Goal: Task Accomplishment & Management: Manage account settings

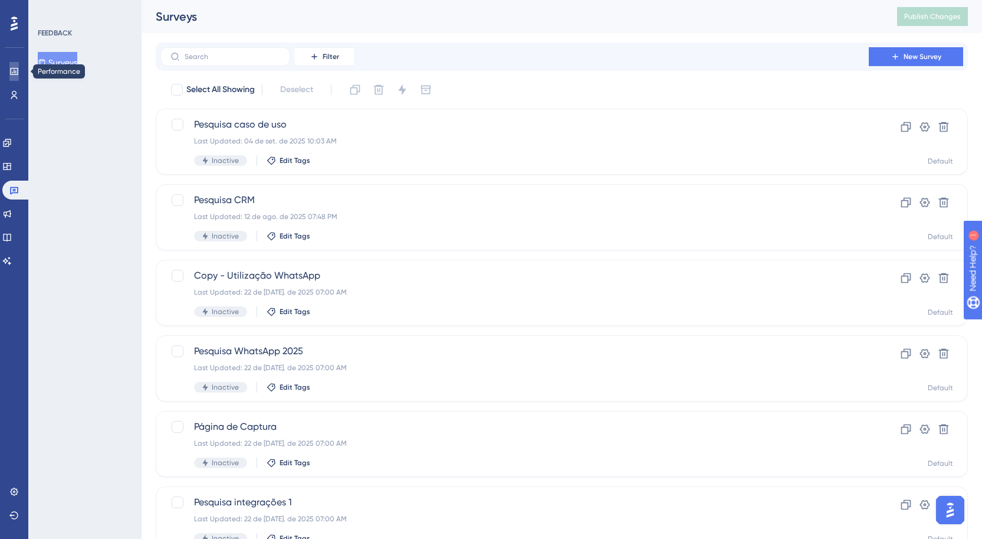
click at [19, 71] on link at bounding box center [13, 71] width 9 height 19
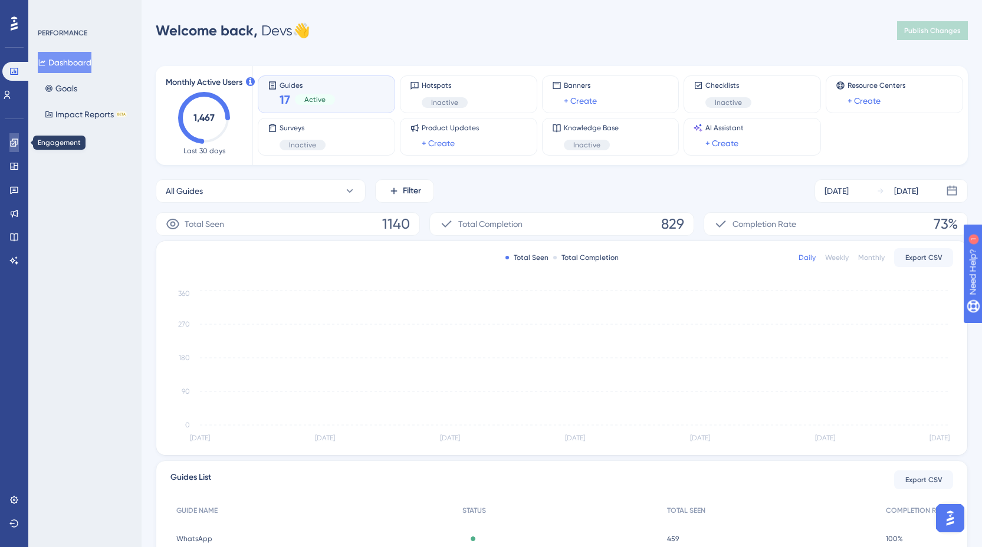
click at [9, 142] on link at bounding box center [13, 142] width 9 height 19
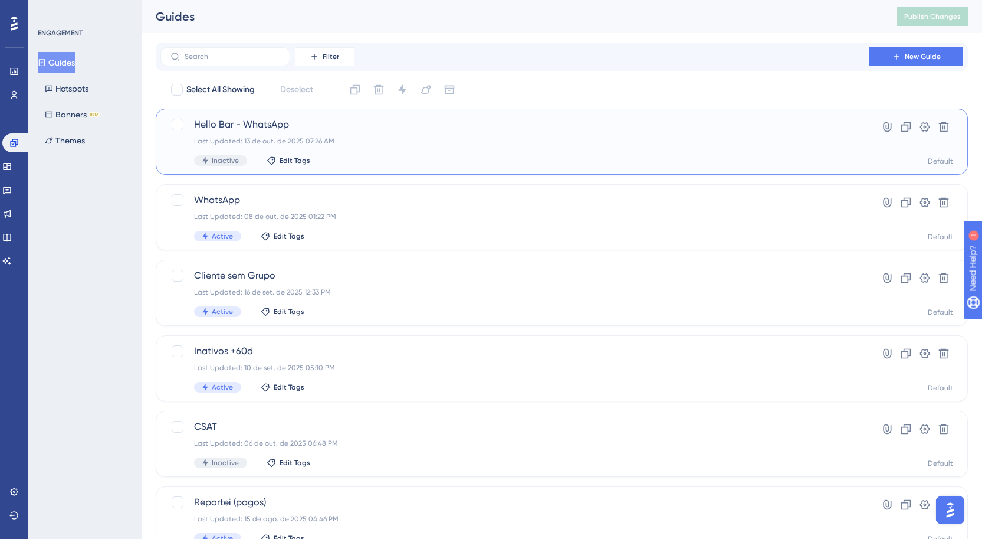
click at [330, 124] on span "Hello Bar - WhatsApp" at bounding box center [514, 124] width 641 height 14
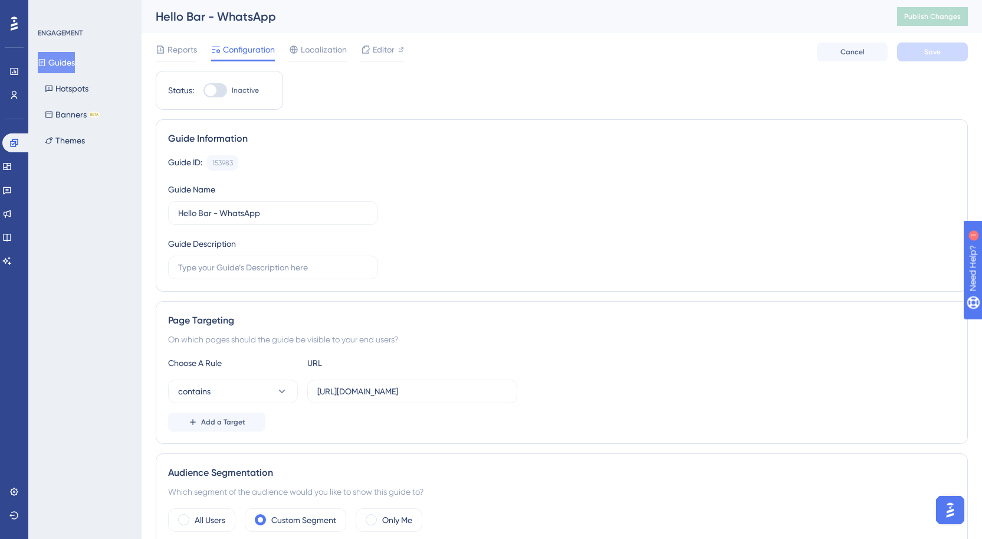
click at [207, 85] on div at bounding box center [211, 90] width 12 height 12
click at [203, 90] on input "Inactive" at bounding box center [203, 90] width 1 height 1
checkbox input "true"
click at [912, 53] on button "Save" at bounding box center [932, 51] width 71 height 19
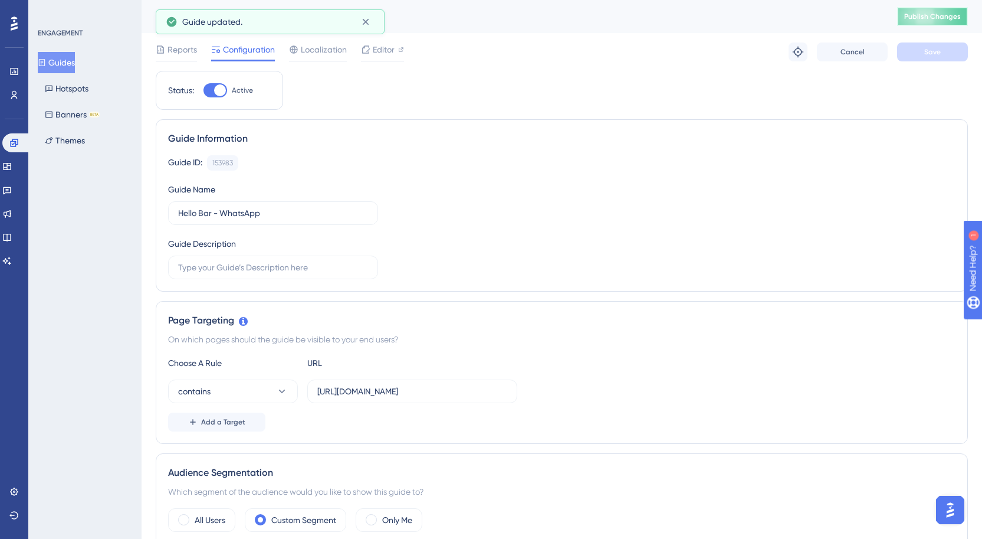
click at [918, 18] on span "Publish Changes" at bounding box center [932, 16] width 57 height 9
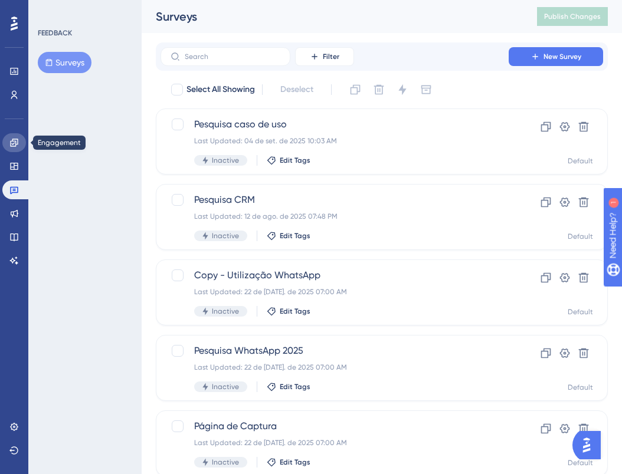
click at [15, 146] on icon at bounding box center [14, 143] width 8 height 8
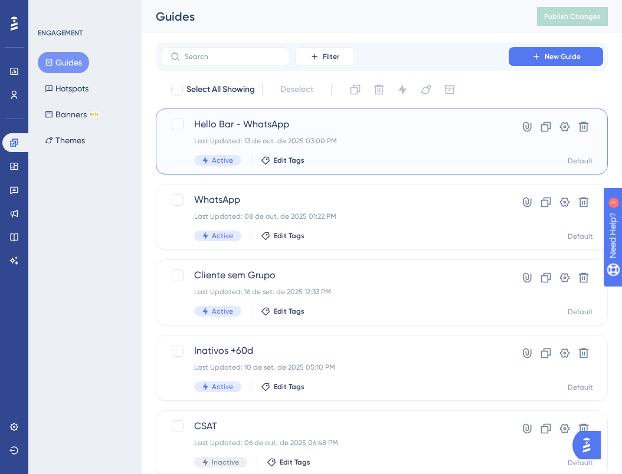
click at [349, 140] on div "Last Updated: 13 de out. de 2025 03:00 PM" at bounding box center [334, 140] width 281 height 9
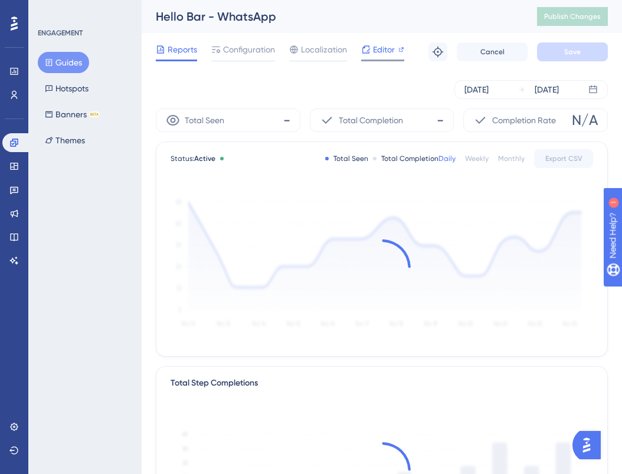
click at [369, 47] on icon at bounding box center [365, 49] width 9 height 9
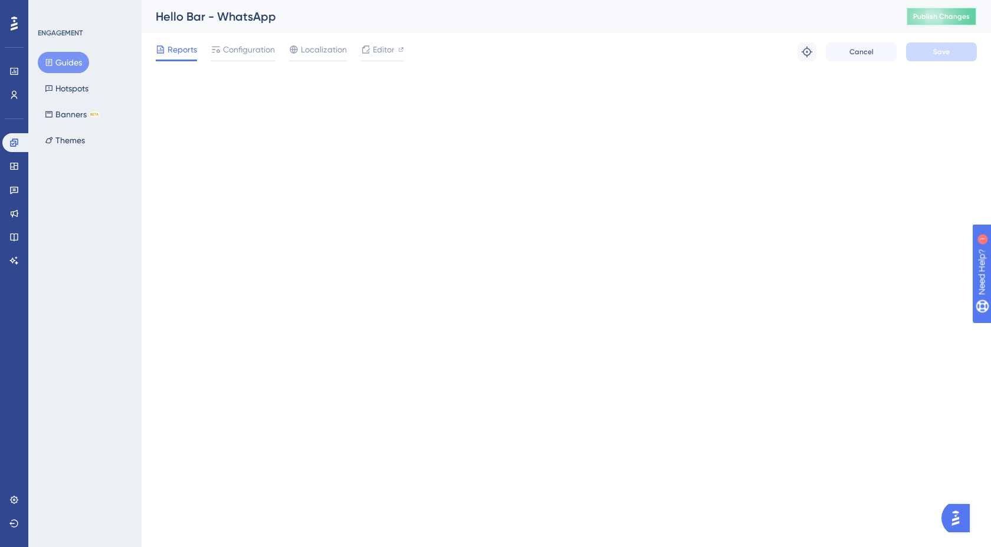
click at [948, 13] on span "Publish Changes" at bounding box center [941, 16] width 57 height 9
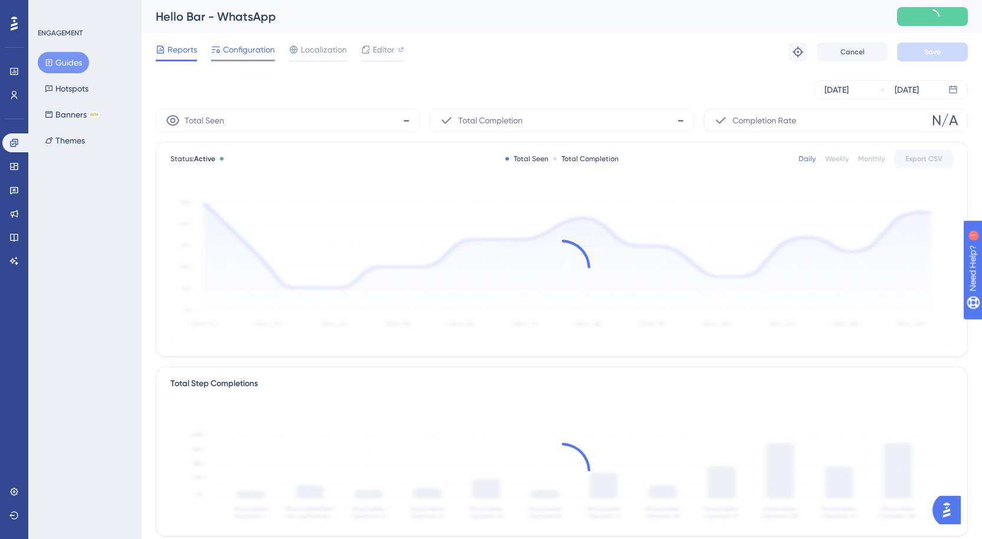
click at [252, 51] on span "Configuration" at bounding box center [249, 49] width 52 height 14
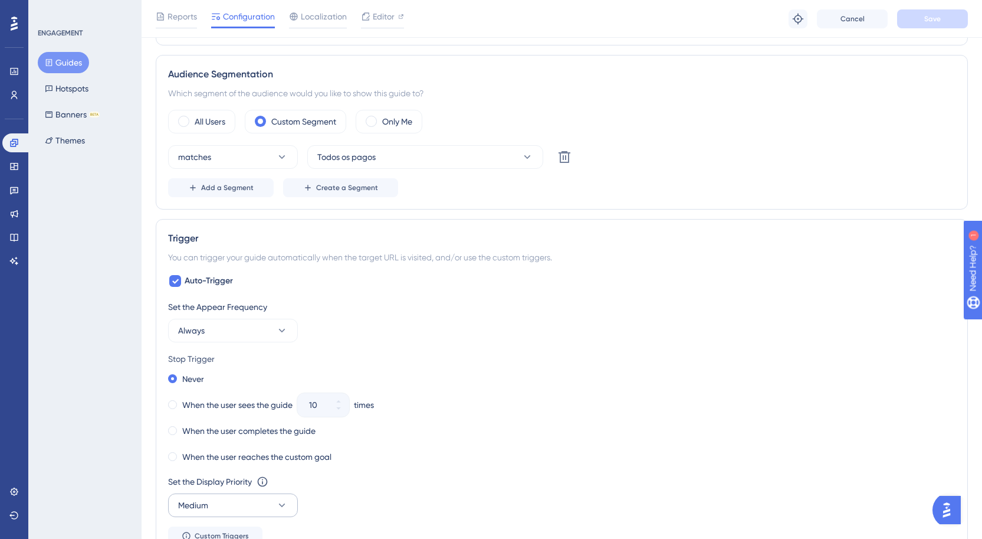
scroll to position [611, 0]
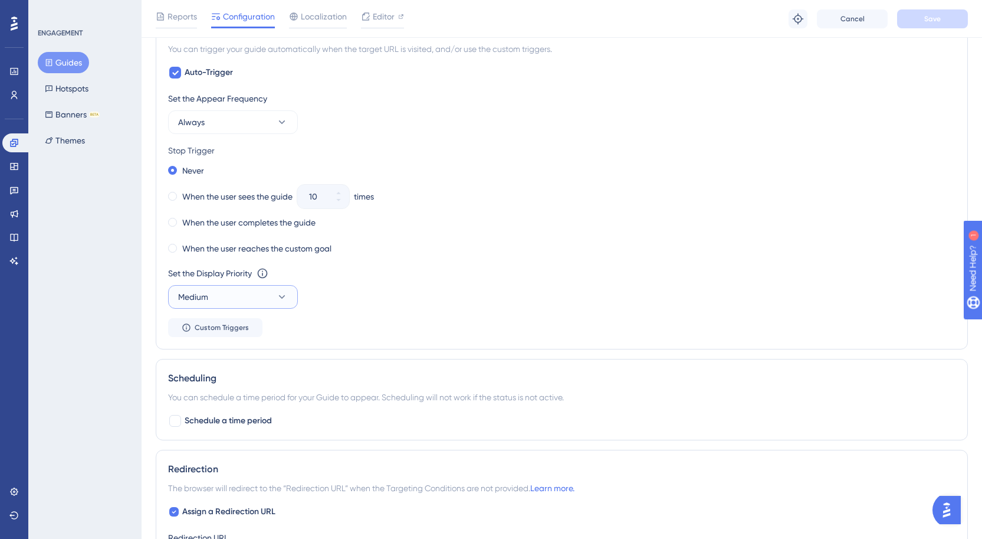
click at [261, 302] on button "Medium" at bounding box center [233, 297] width 130 height 24
click at [222, 408] on div "Highest Highest" at bounding box center [233, 404] width 96 height 24
click at [938, 18] on span "Save" at bounding box center [932, 18] width 17 height 9
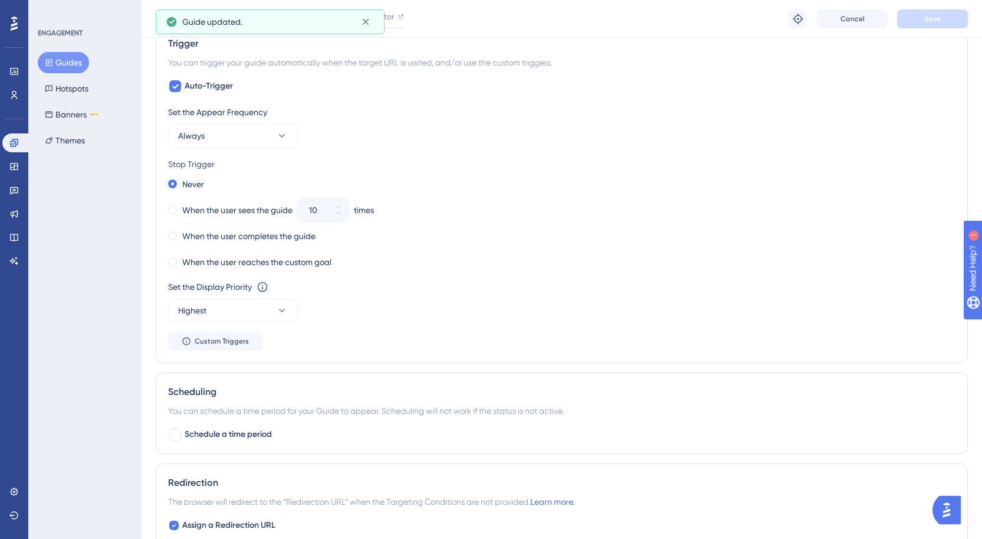
scroll to position [0, 0]
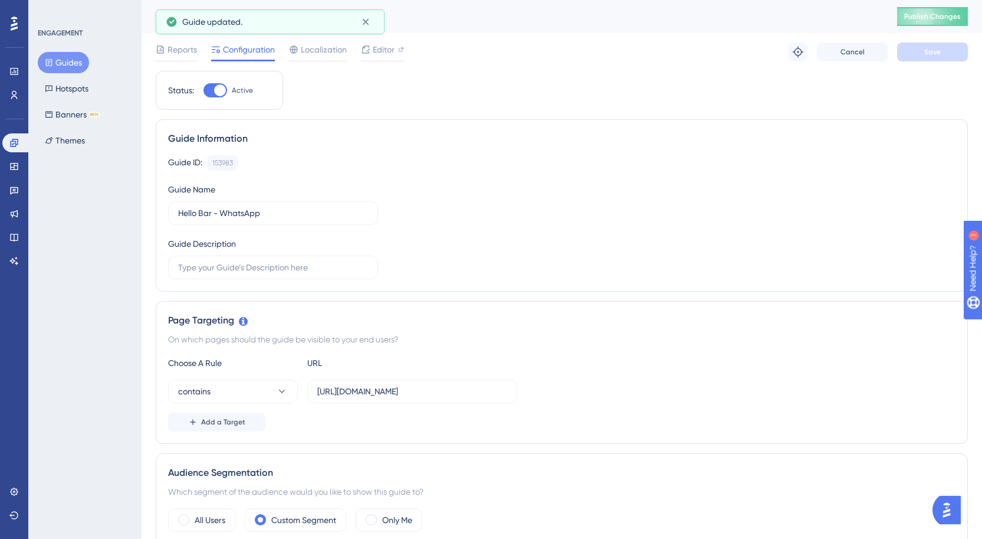
click at [933, 0] on div "Hello Bar - WhatsApp Publish Changes" at bounding box center [562, 16] width 841 height 33
click at [935, 12] on span "Publish Changes" at bounding box center [932, 16] width 57 height 9
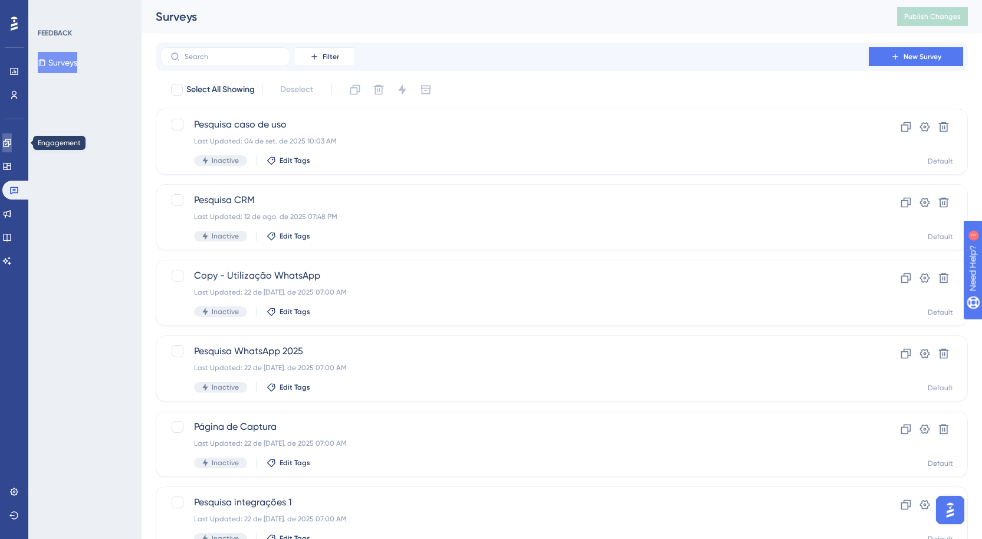
click at [12, 136] on link at bounding box center [6, 142] width 9 height 19
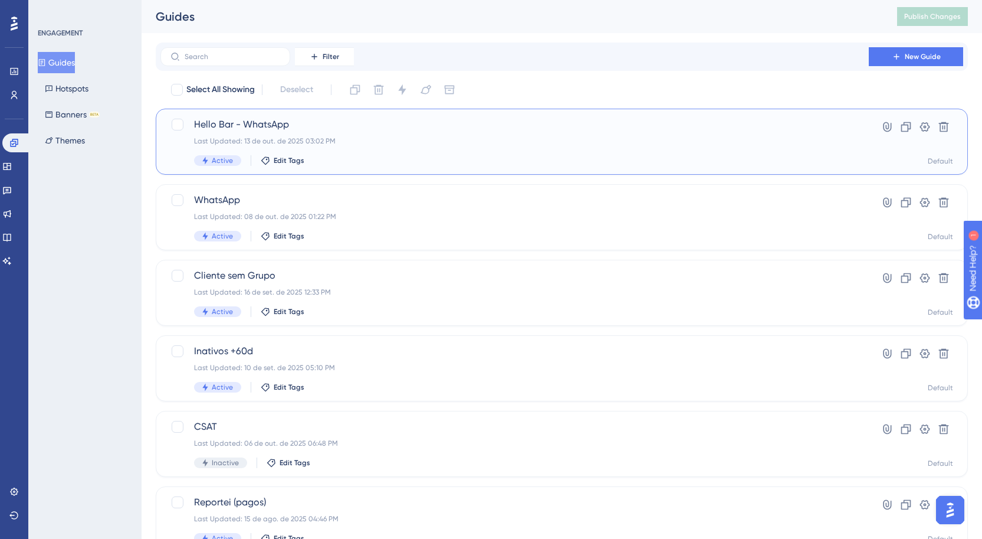
click at [345, 150] on div "Hello Bar - WhatsApp Last Updated: 13 de out. de 2025 03:02 PM Active Edit Tags" at bounding box center [514, 141] width 641 height 48
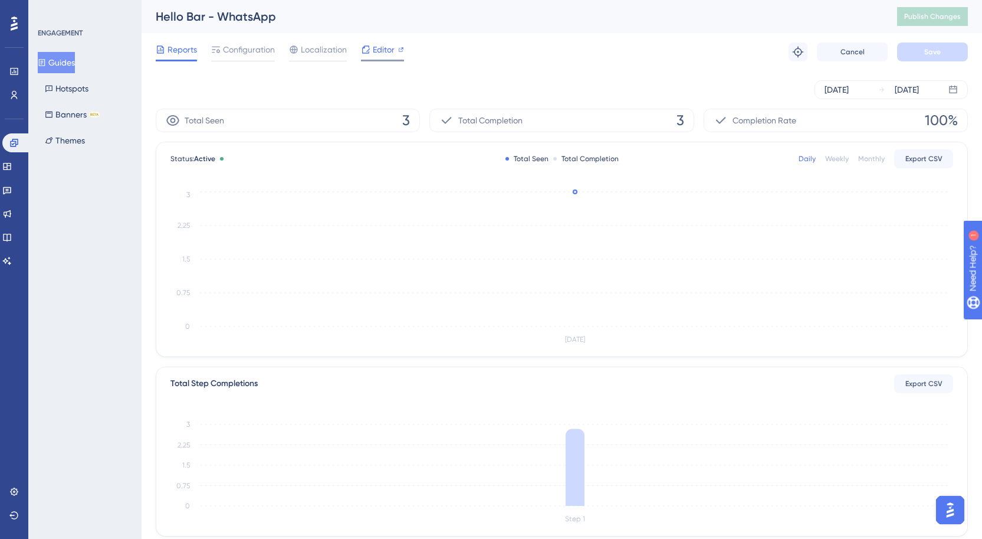
click at [389, 55] on span "Editor" at bounding box center [384, 49] width 22 height 14
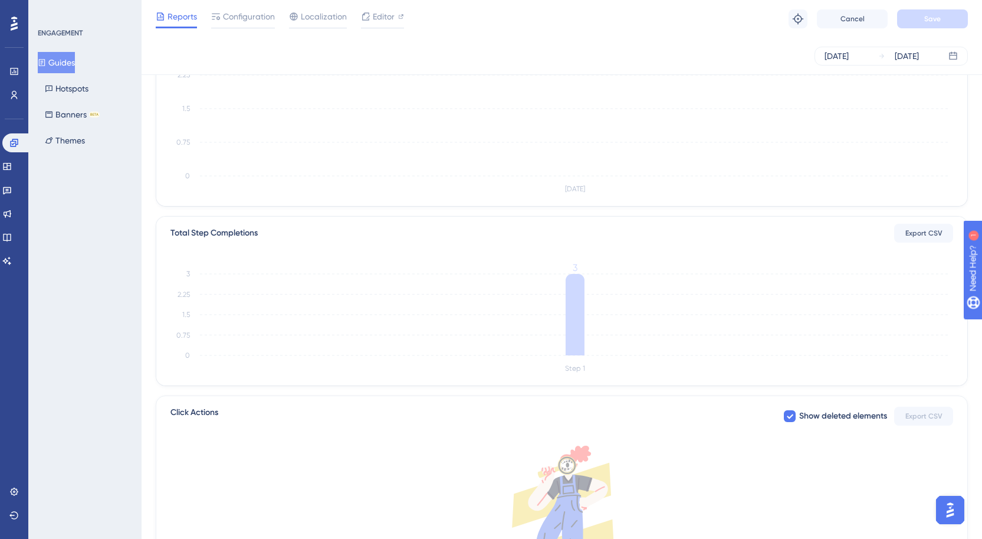
scroll to position [285, 0]
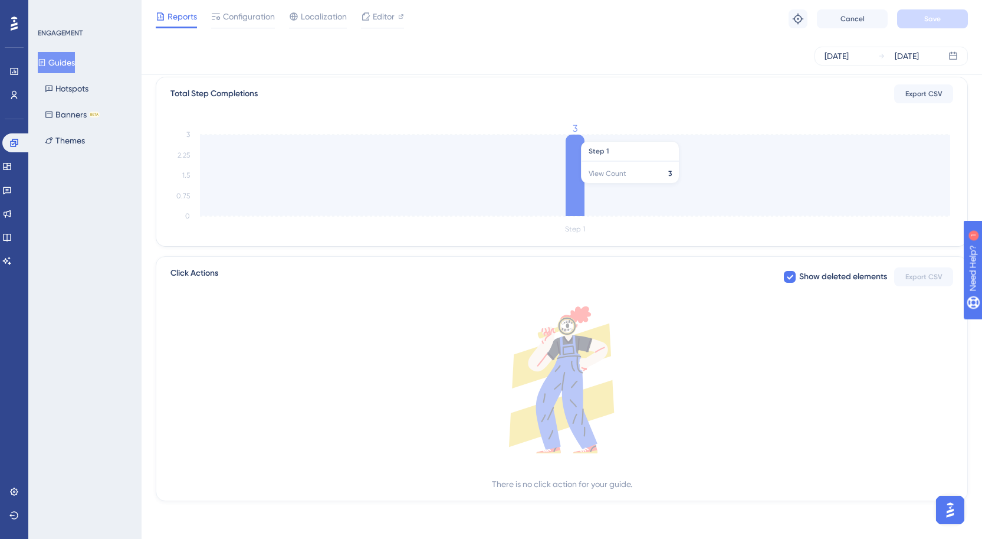
click at [572, 189] on icon at bounding box center [575, 174] width 19 height 81
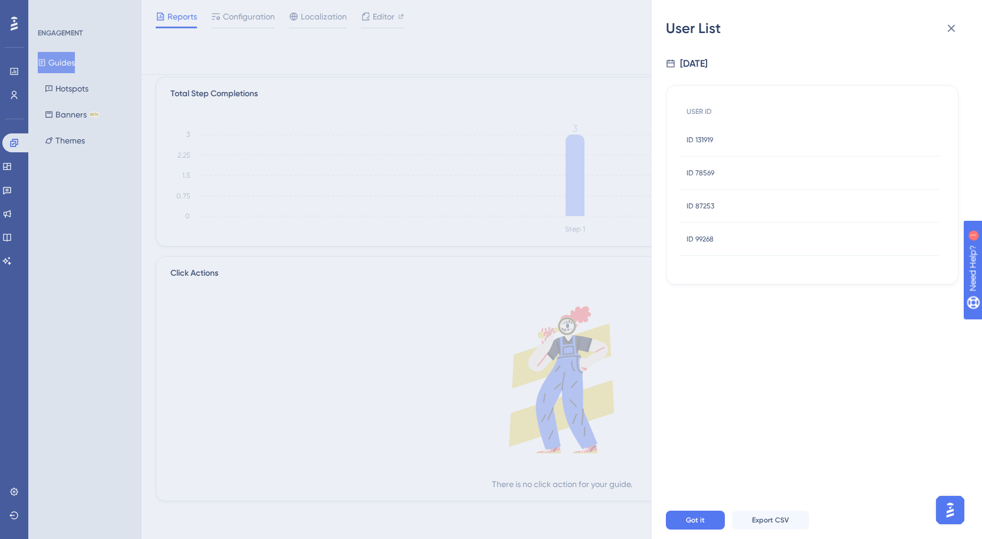
scroll to position [0, 0]
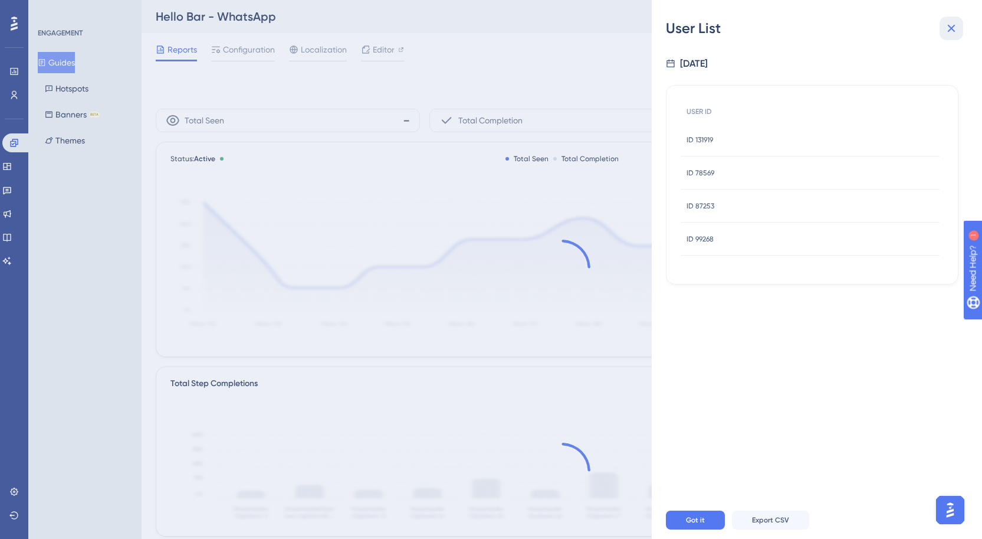
click at [960, 24] on button at bounding box center [952, 29] width 24 height 24
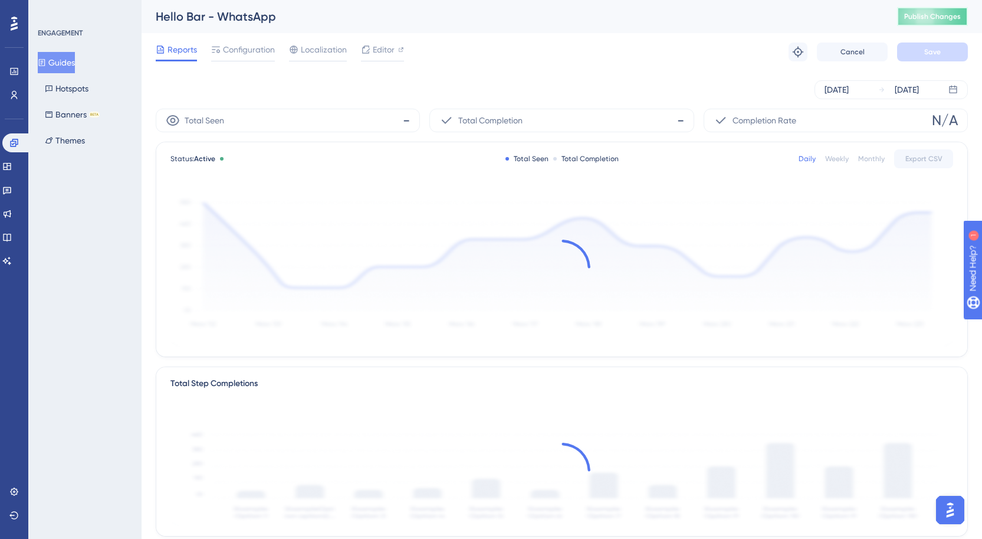
click at [943, 21] on button "Publish Changes" at bounding box center [932, 16] width 71 height 19
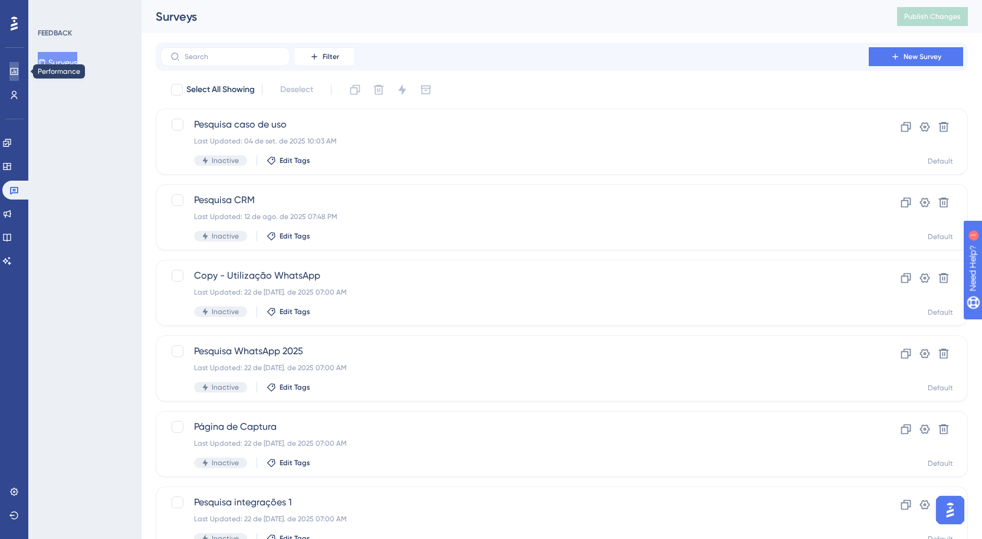
click at [9, 67] on icon at bounding box center [13, 71] width 9 height 9
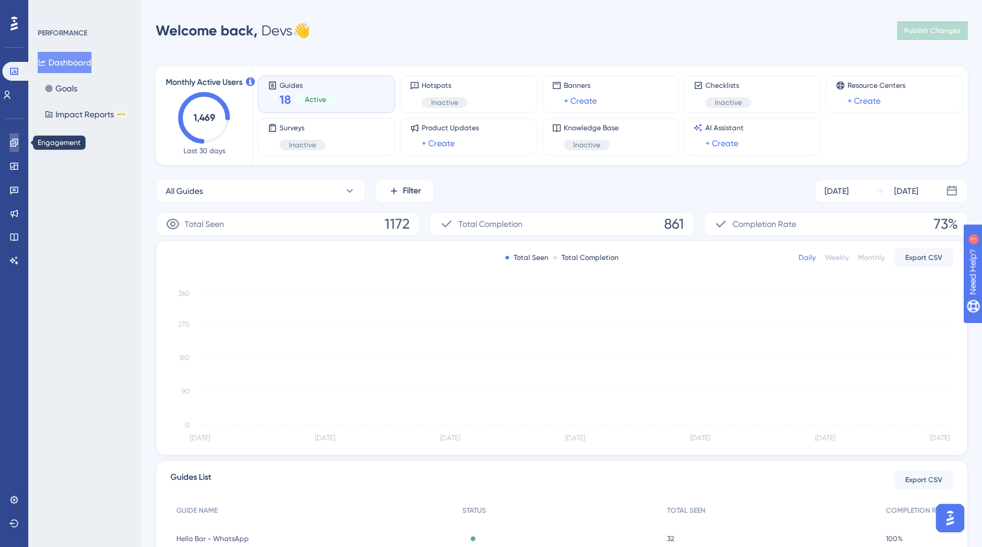
click at [12, 137] on link at bounding box center [13, 142] width 9 height 19
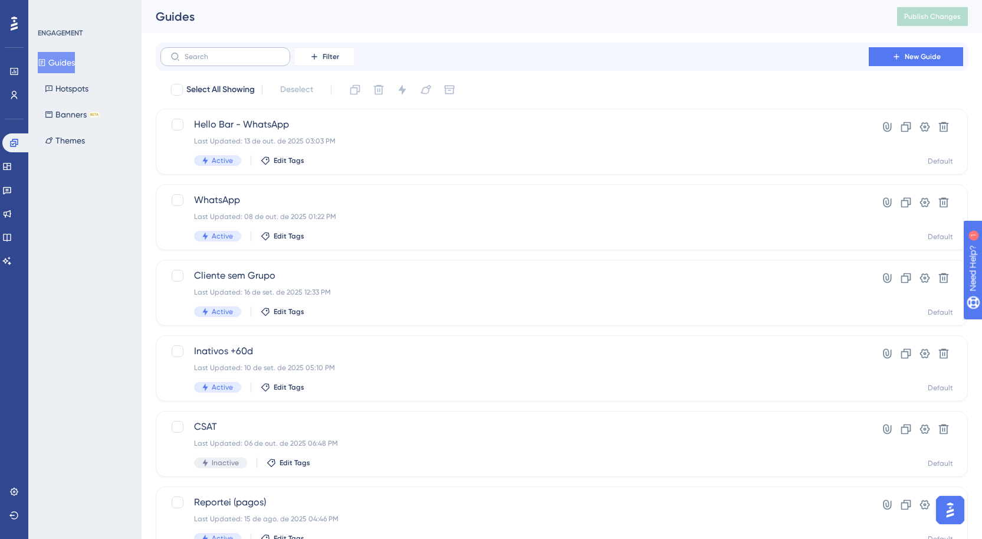
click at [262, 65] on label at bounding box center [225, 56] width 130 height 19
click at [262, 61] on input "text" at bounding box center [233, 56] width 96 height 8
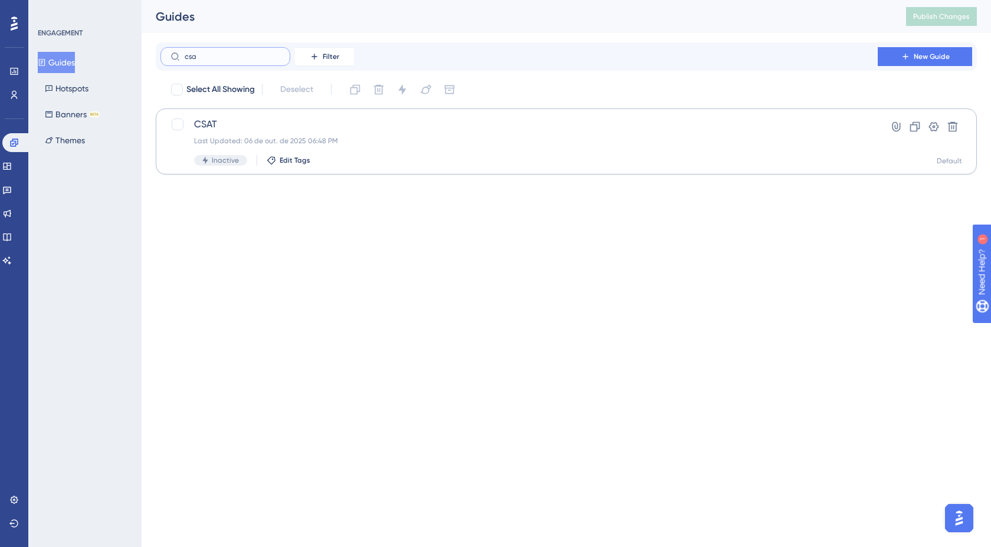
type input "csa"
click at [481, 123] on span "CSAT" at bounding box center [519, 124] width 650 height 14
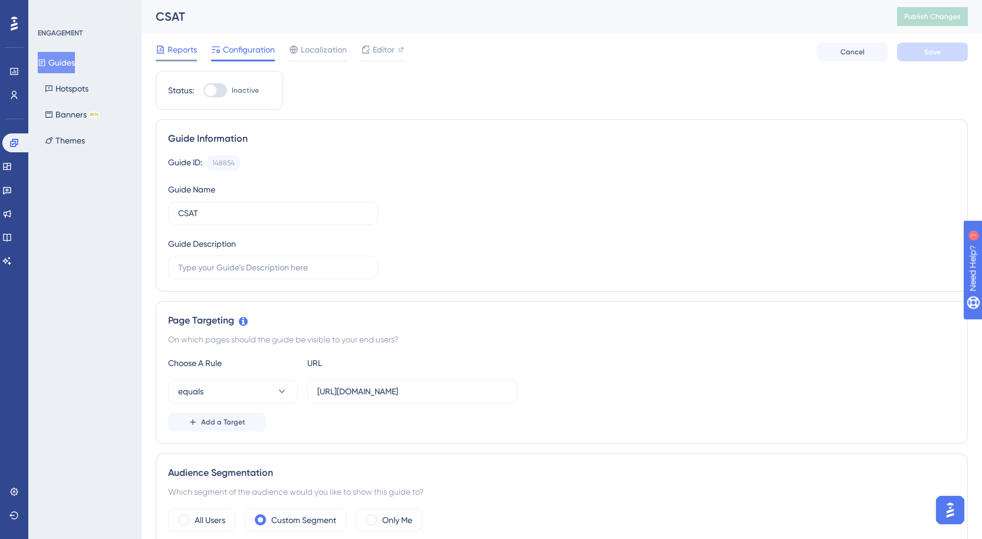
click at [162, 50] on icon at bounding box center [160, 49] width 9 height 9
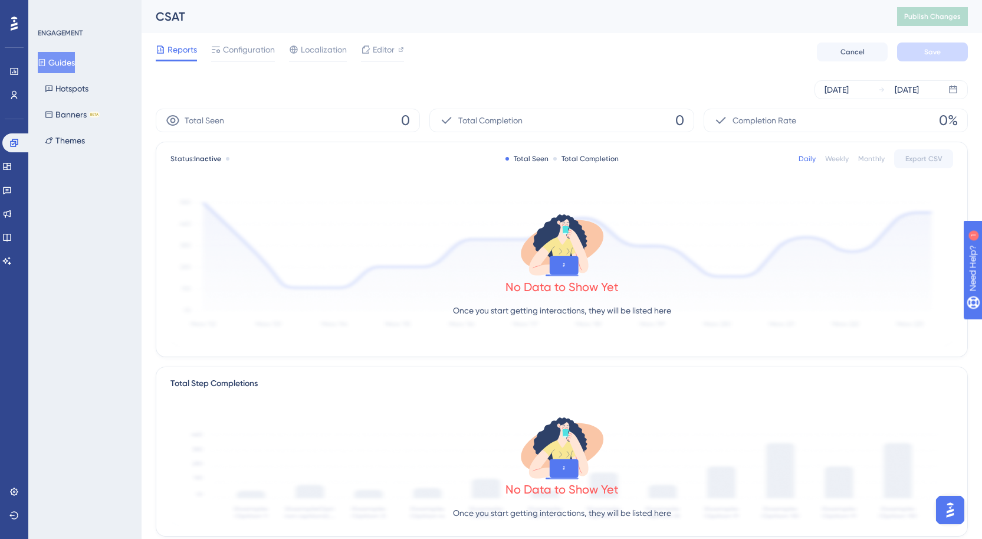
click at [852, 99] on div "[DATE] [DATE]" at bounding box center [562, 90] width 812 height 38
click at [852, 97] on div "[DATE] [DATE]" at bounding box center [891, 89] width 153 height 19
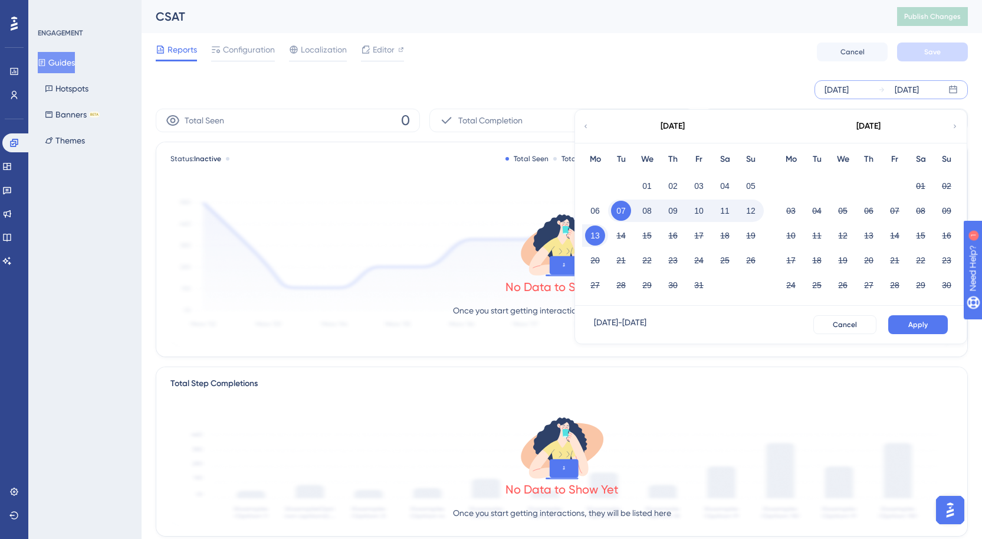
click at [713, 89] on div "[DATE] [DATE] [DATE] Mo Tu We Th Fr Sa Su 01 02 03 04 05 06 07 08 09 10 11 12 1…" at bounding box center [562, 89] width 812 height 19
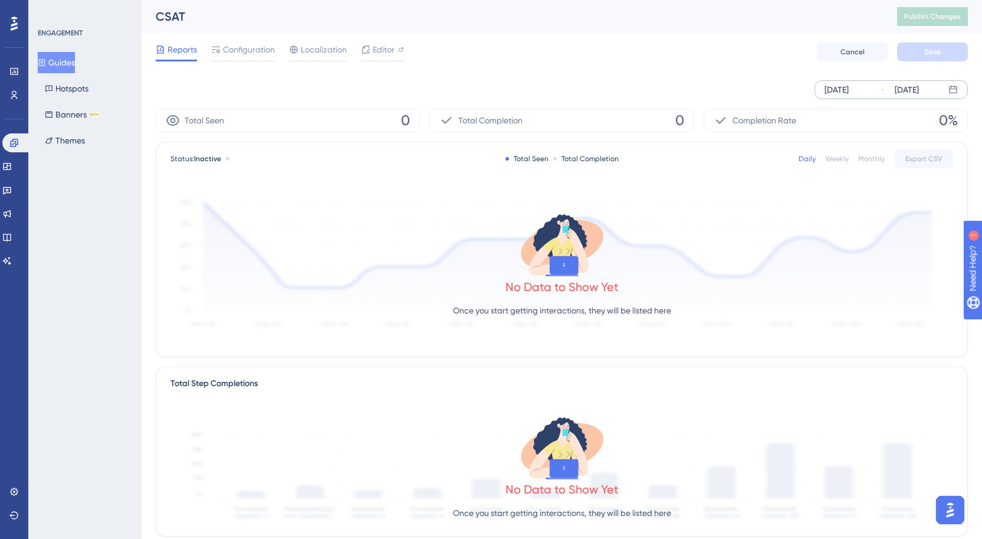
click at [842, 92] on div "[DATE]" at bounding box center [837, 90] width 24 height 14
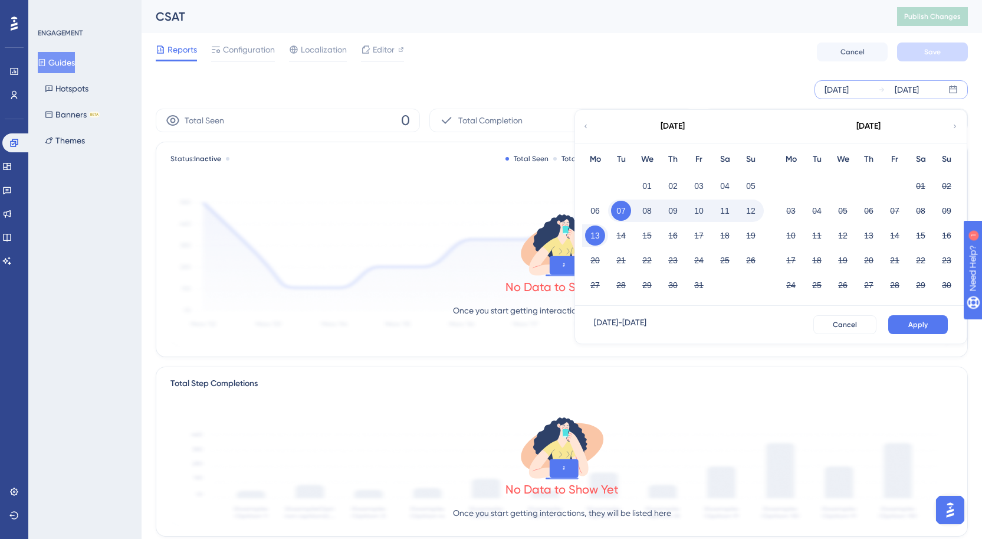
click at [589, 120] on div "[DATE]" at bounding box center [672, 126] width 195 height 33
click at [590, 125] on div "[DATE]" at bounding box center [672, 126] width 195 height 33
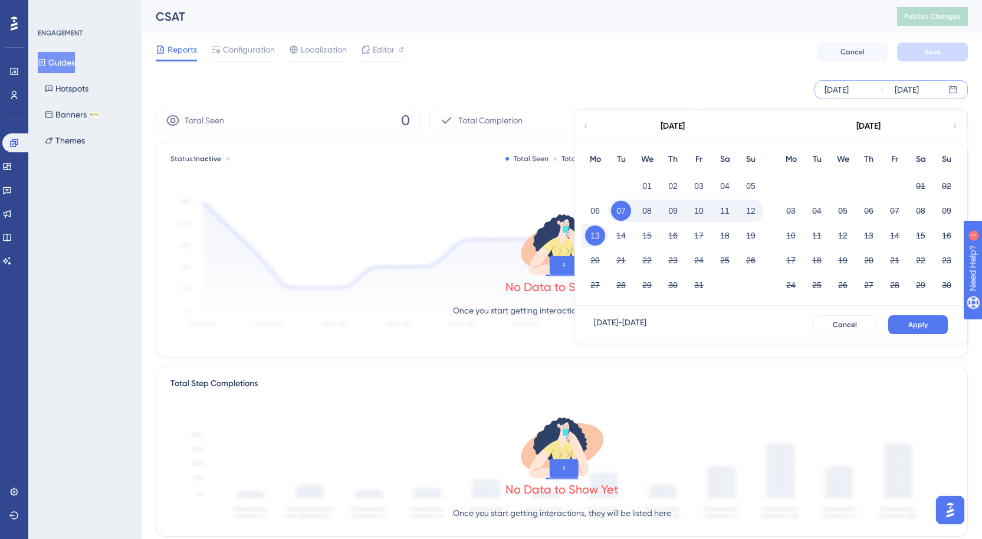
click at [588, 126] on icon at bounding box center [585, 126] width 7 height 11
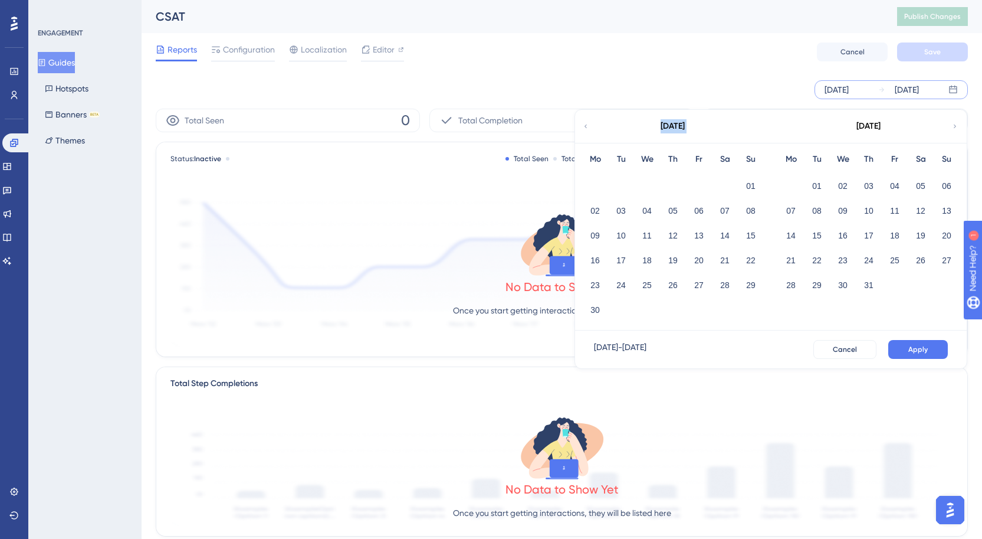
click at [588, 126] on icon at bounding box center [585, 126] width 7 height 11
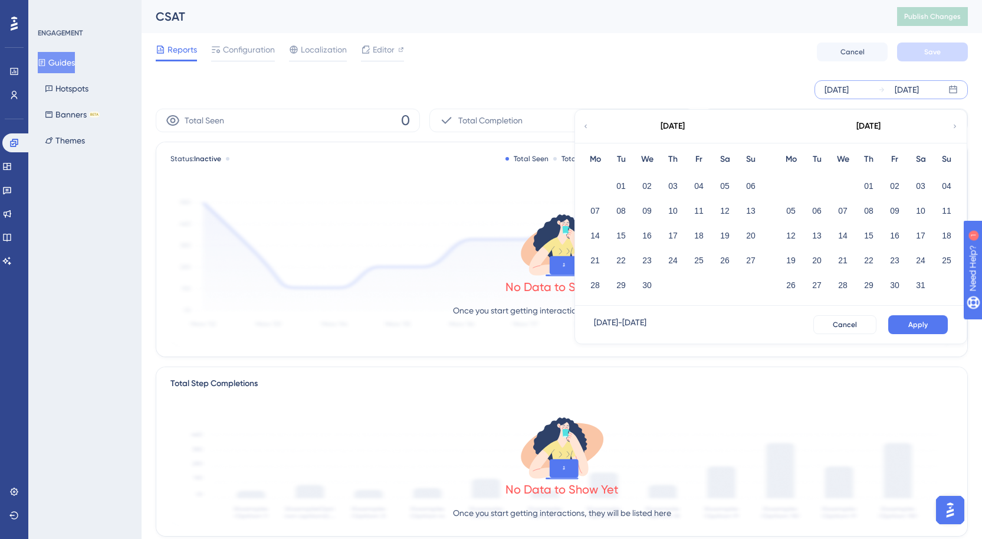
click at [953, 126] on icon at bounding box center [954, 126] width 7 height 11
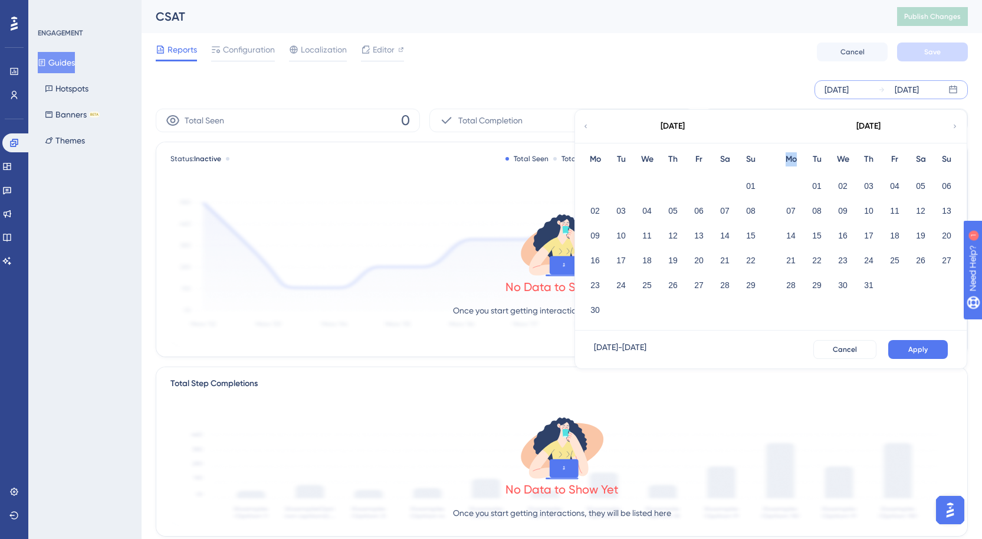
click at [953, 126] on icon at bounding box center [954, 126] width 7 height 11
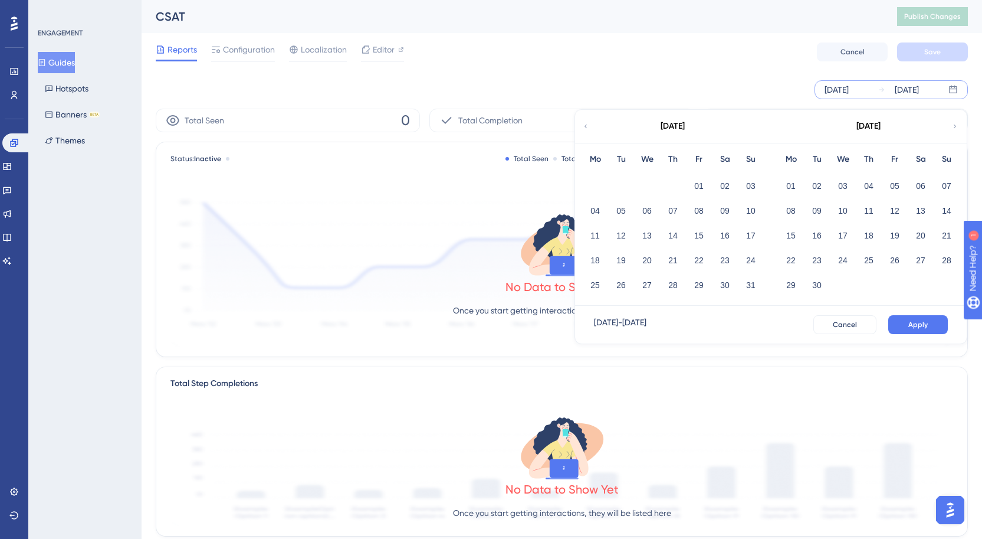
click at [583, 127] on icon at bounding box center [585, 126] width 7 height 11
click at [818, 188] on button "01" at bounding box center [817, 186] width 20 height 20
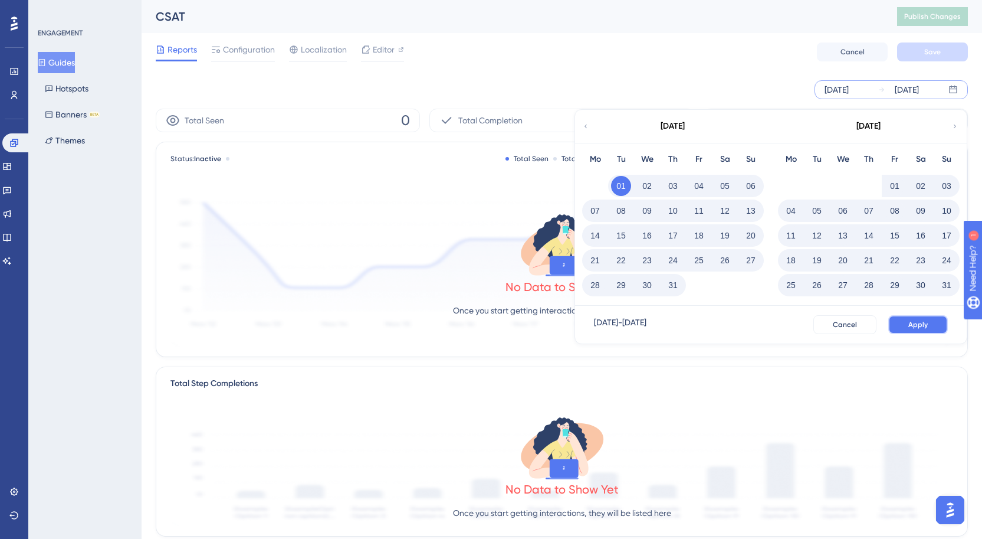
click at [921, 324] on span "Apply" at bounding box center [917, 324] width 19 height 9
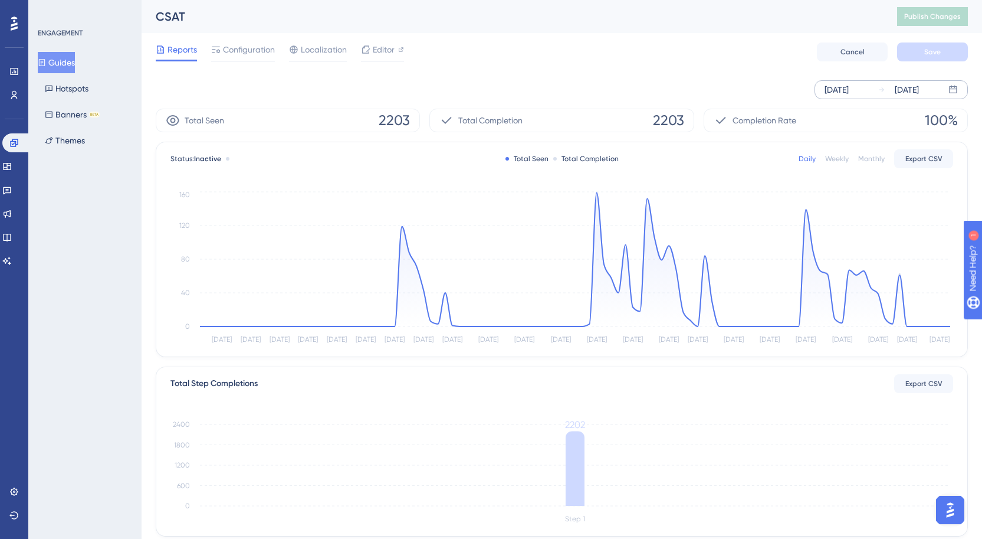
click at [655, 123] on span "2203" at bounding box center [668, 120] width 31 height 19
copy div "2203"
click at [15, 143] on icon at bounding box center [14, 143] width 8 height 8
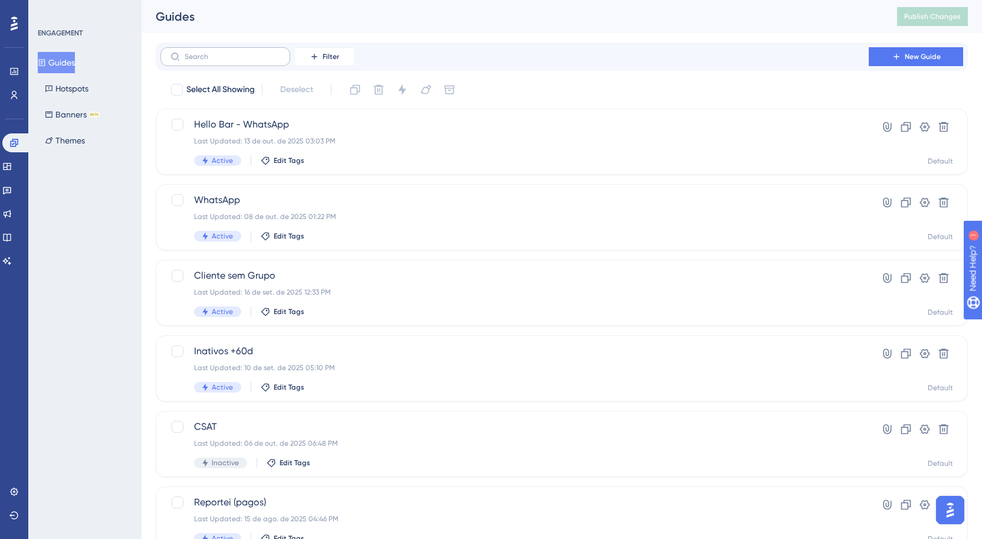
click at [236, 51] on label at bounding box center [225, 56] width 130 height 19
click at [236, 52] on input "text" at bounding box center [233, 56] width 96 height 8
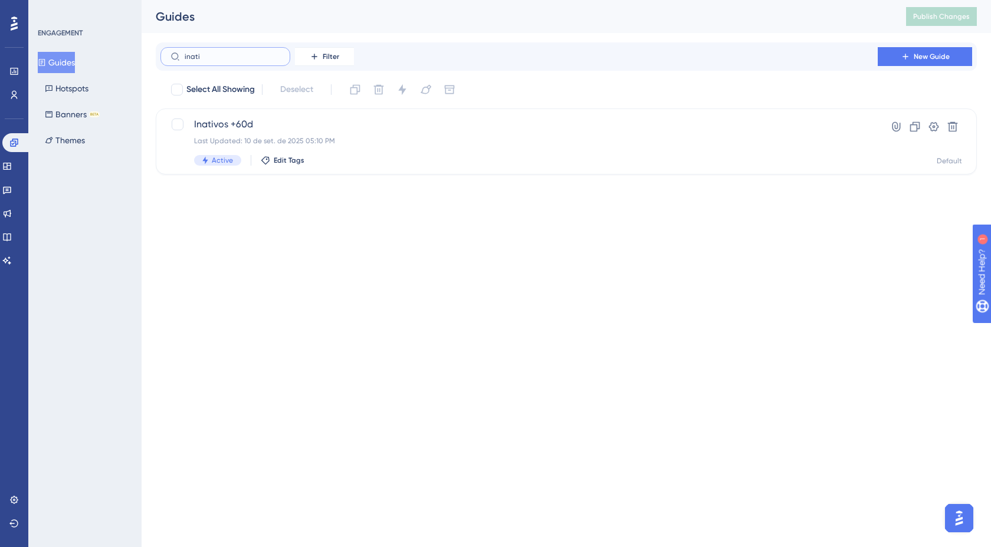
type input "inati"
click at [399, 183] on div "Performance Users Engagement Widgets Feedback Product Updates Knowledge Base AI…" at bounding box center [566, 96] width 849 height 193
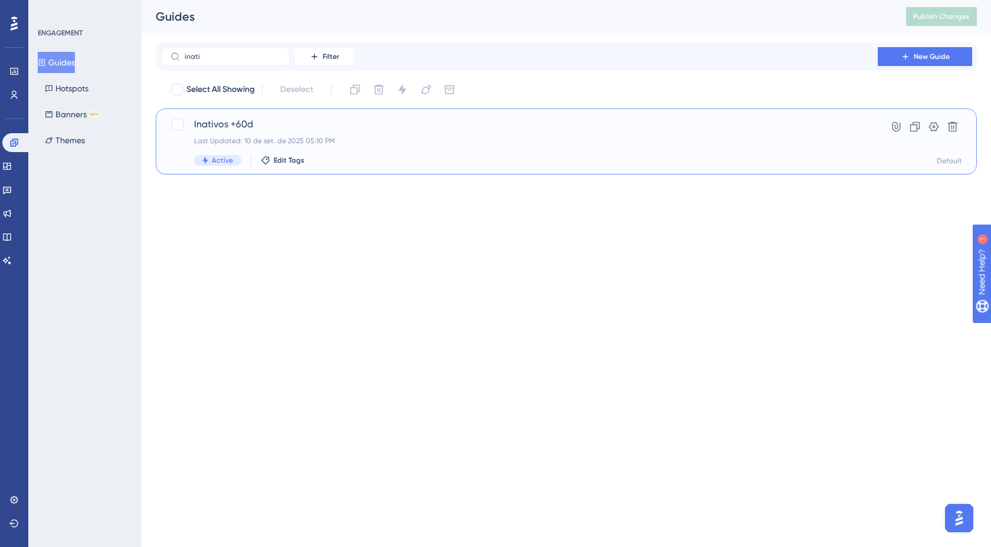
click at [419, 146] on div "Inativos +60d Last Updated: 10 de set. de 2025 05:10 PM Active Edit Tags" at bounding box center [519, 141] width 650 height 48
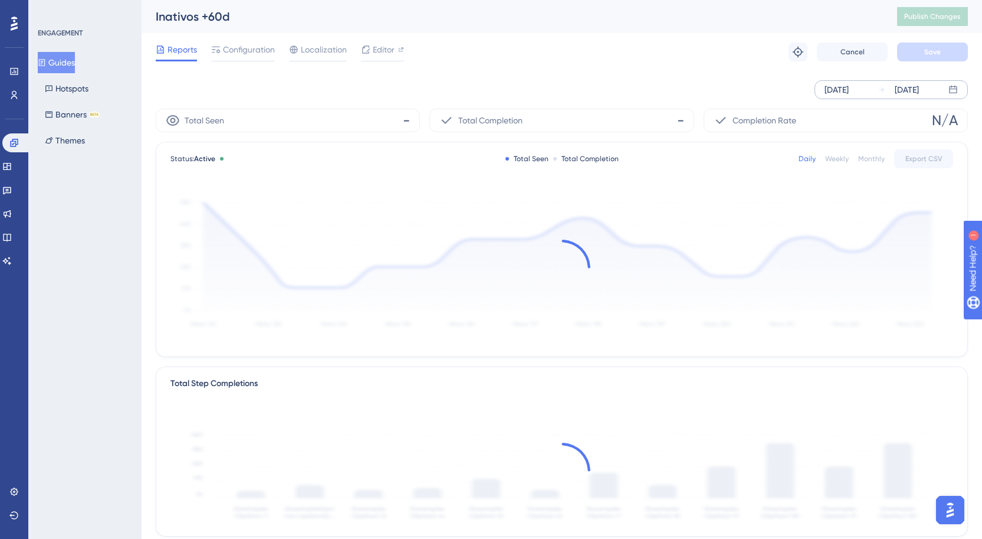
click at [849, 88] on div "[DATE]" at bounding box center [837, 90] width 24 height 14
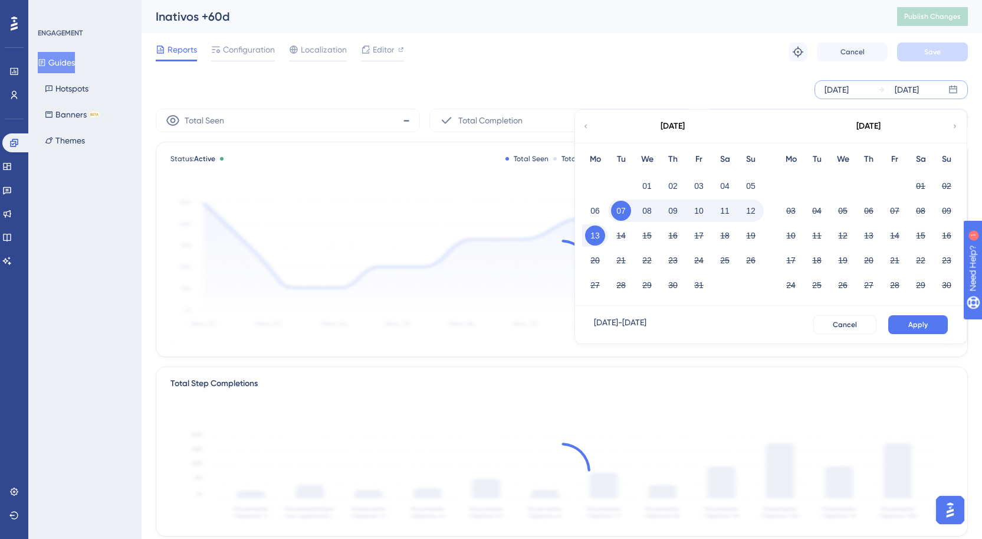
click at [584, 129] on icon at bounding box center [585, 126] width 7 height 11
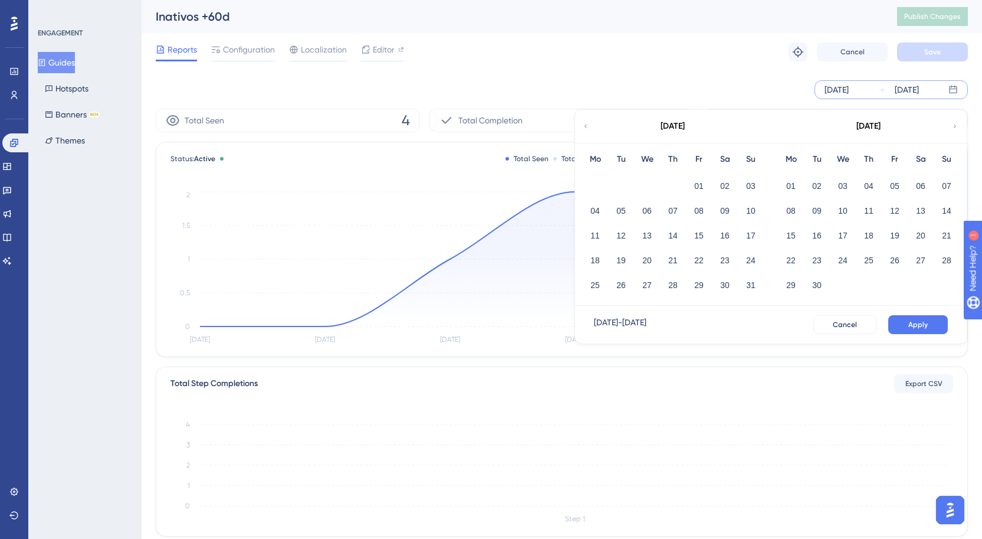
click at [708, 179] on div "01" at bounding box center [699, 186] width 26 height 22
click at [698, 190] on button "01" at bounding box center [699, 186] width 20 height 20
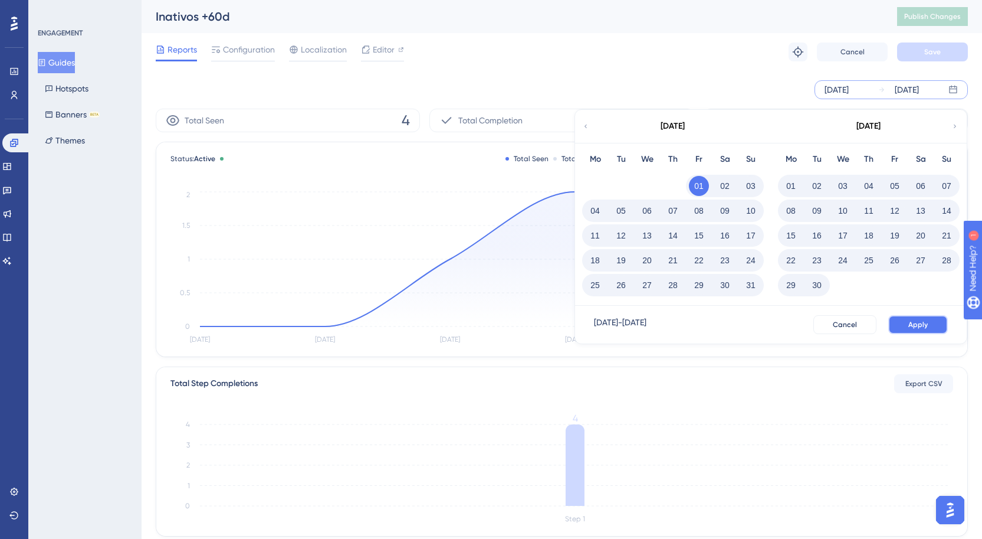
click at [908, 330] on button "Apply" at bounding box center [918, 324] width 60 height 19
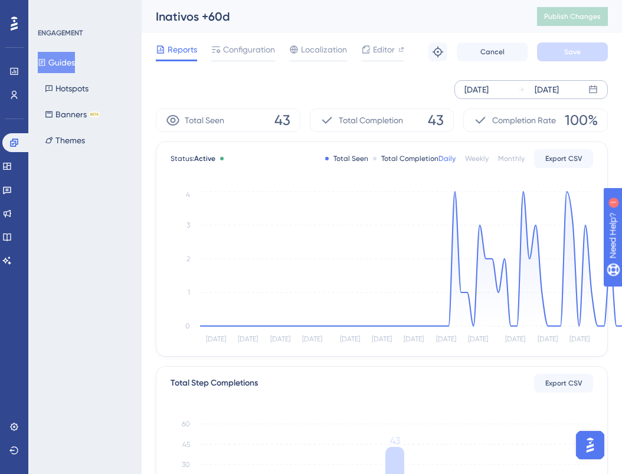
click at [68, 64] on button "Guides" at bounding box center [56, 62] width 37 height 21
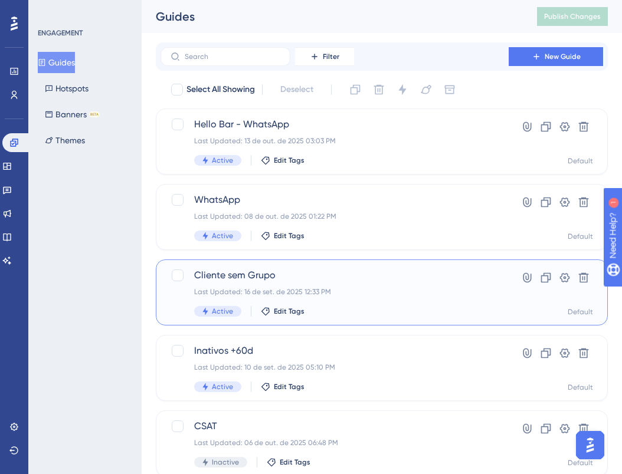
click at [294, 287] on div "Last Updated: 16 de set. de 2025 12:33 PM" at bounding box center [334, 291] width 281 height 9
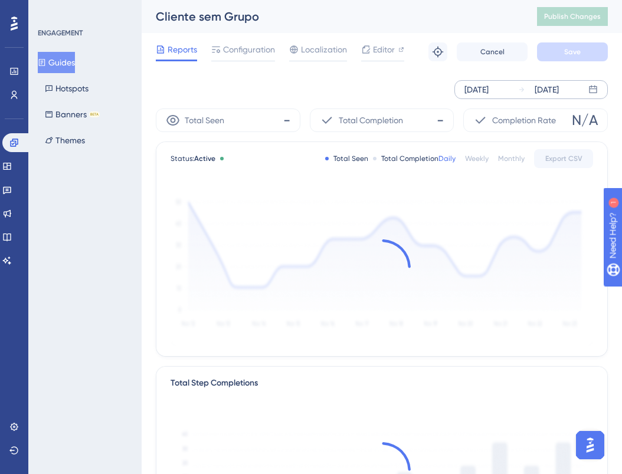
click at [488, 87] on div "[DATE]" at bounding box center [476, 90] width 24 height 14
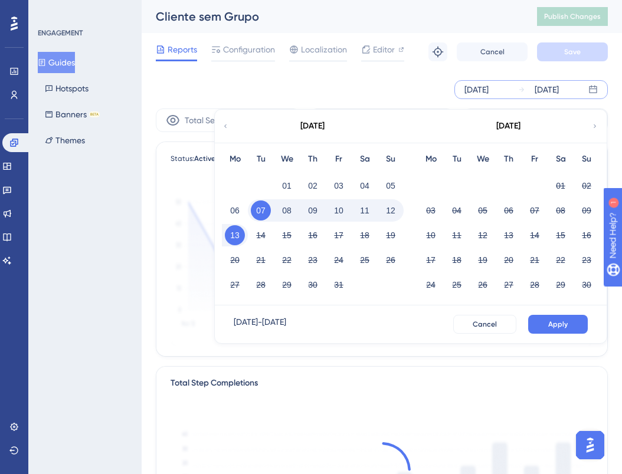
click at [225, 122] on icon at bounding box center [225, 126] width 7 height 11
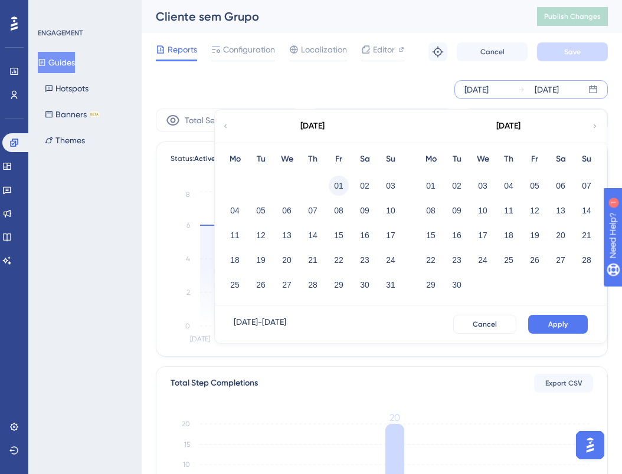
click at [342, 181] on button "01" at bounding box center [339, 186] width 20 height 20
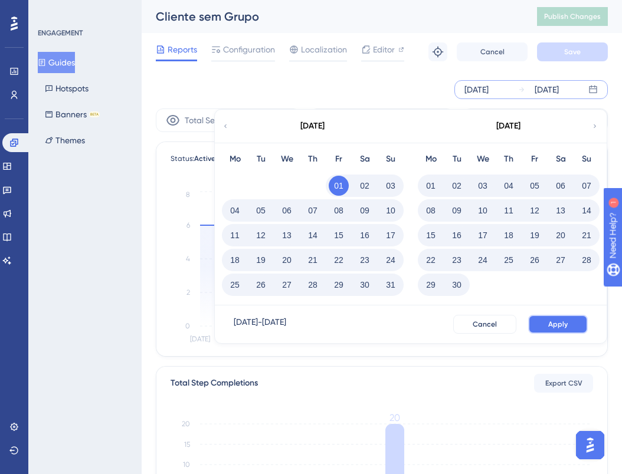
click at [557, 321] on span "Apply" at bounding box center [557, 324] width 19 height 9
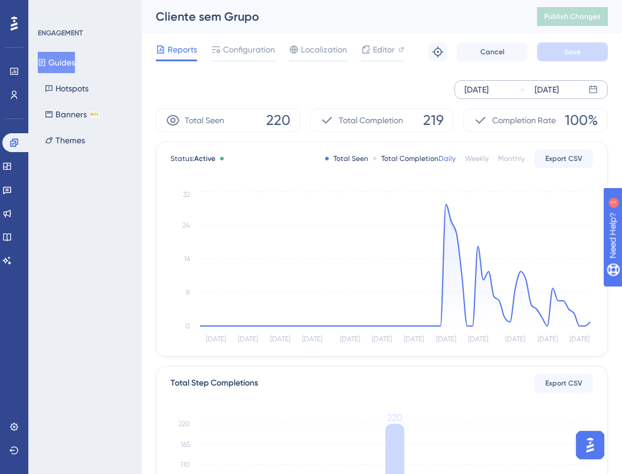
click at [431, 120] on span "219" at bounding box center [433, 120] width 21 height 19
copy span "219"
